Goal: Information Seeking & Learning: Find specific fact

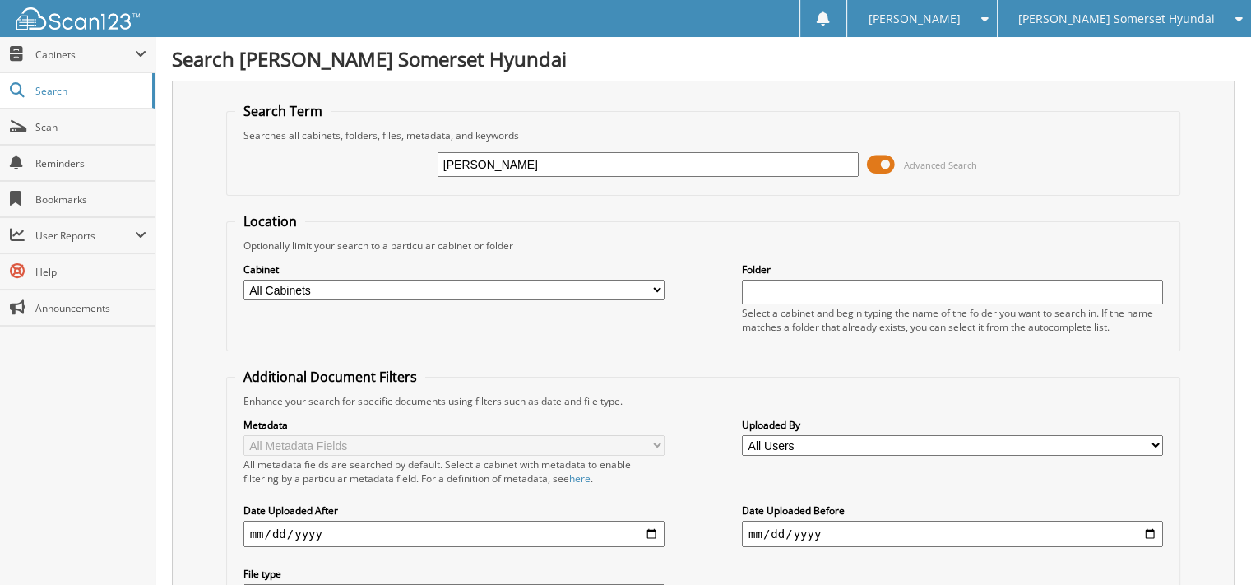
type input "[PERSON_NAME]"
click at [877, 164] on span at bounding box center [881, 164] width 28 height 25
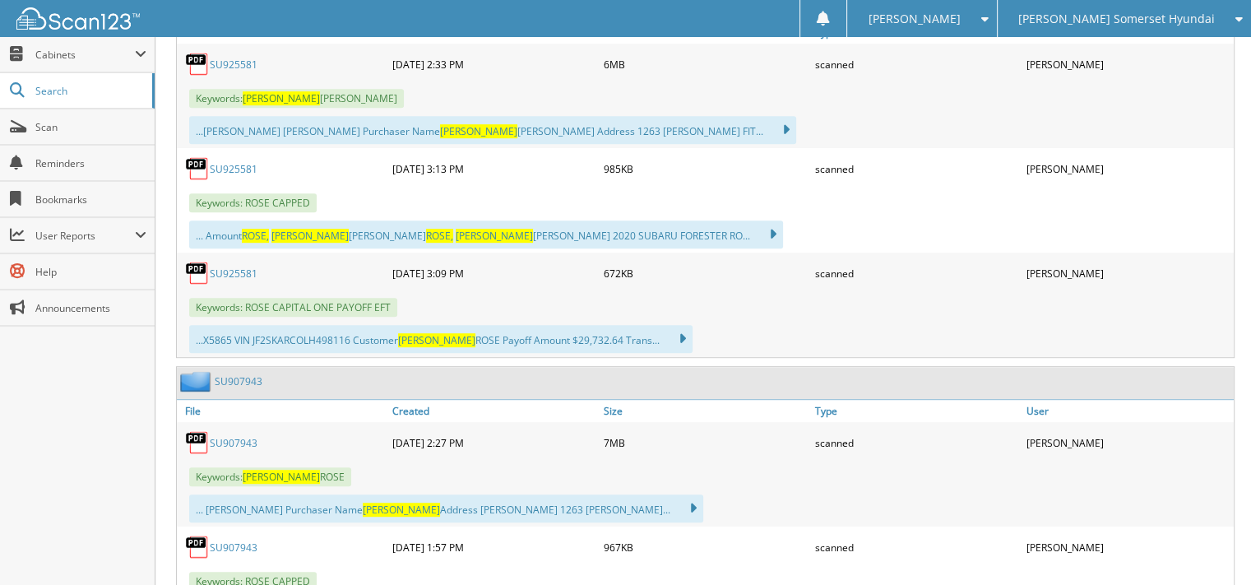
scroll to position [905, 0]
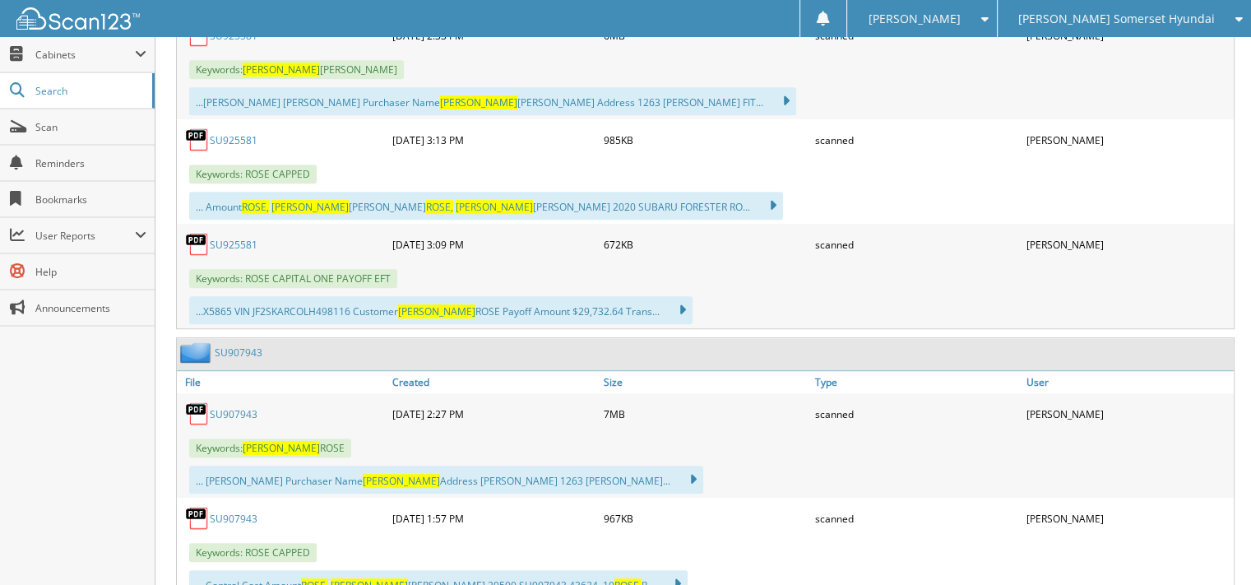
click at [237, 407] on link "SU907943" at bounding box center [234, 414] width 48 height 14
click at [227, 345] on link "SU907943" at bounding box center [239, 352] width 48 height 14
